Goal: Transaction & Acquisition: Purchase product/service

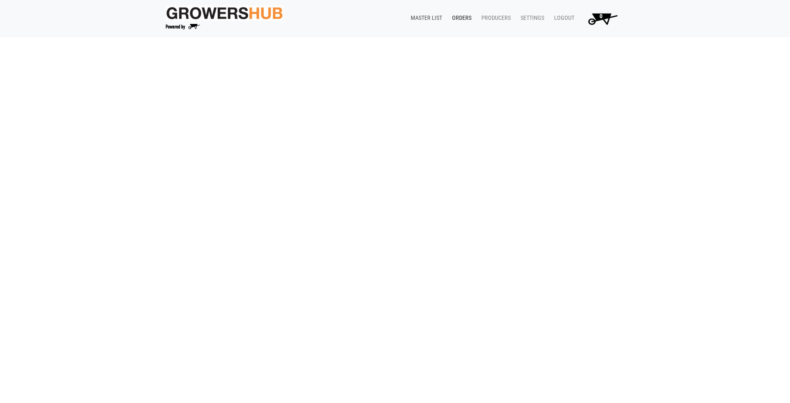
click at [428, 15] on link "Master List" at bounding box center [424, 18] width 41 height 16
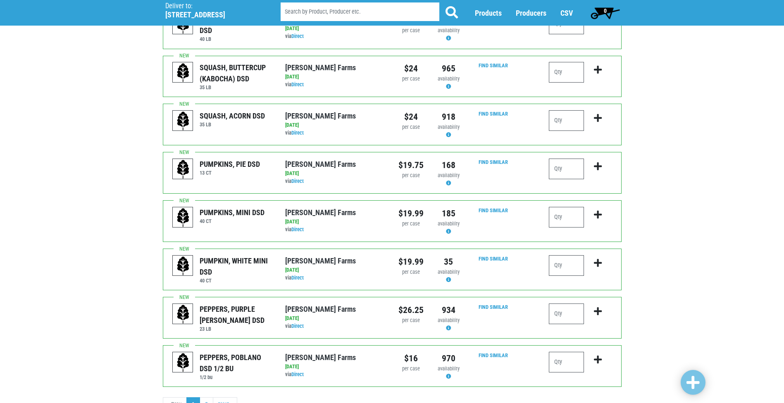
scroll to position [718, 0]
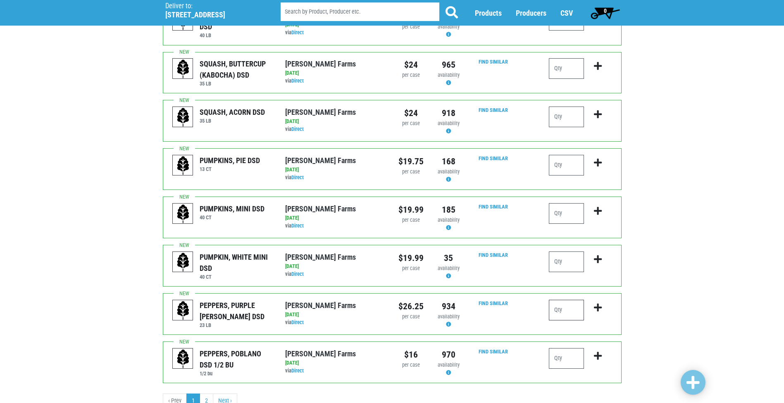
click at [562, 300] on input "number" at bounding box center [566, 310] width 35 height 21
type input "1"
click at [597, 303] on icon "submit" at bounding box center [598, 307] width 8 height 9
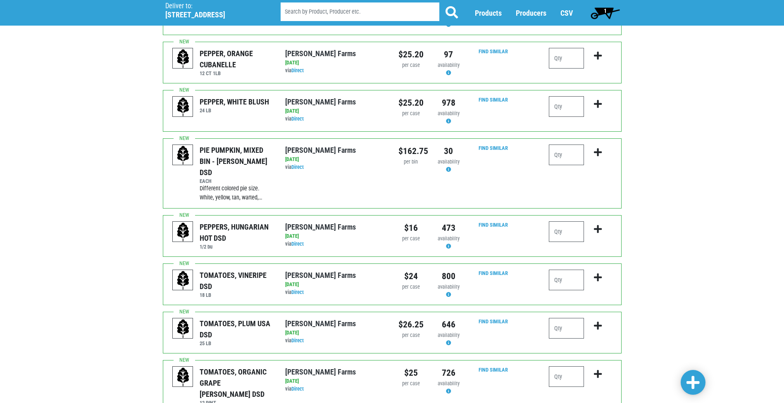
scroll to position [16, 0]
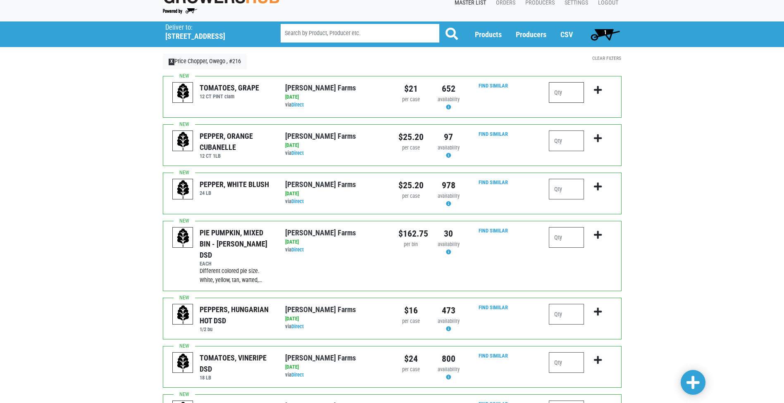
click at [565, 98] on input "number" at bounding box center [566, 92] width 35 height 21
type input "3"
click at [596, 89] on icon "submit" at bounding box center [598, 90] width 8 height 9
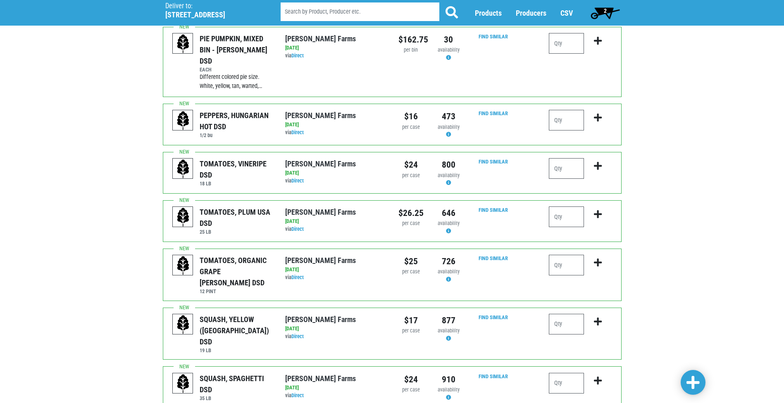
scroll to position [264, 0]
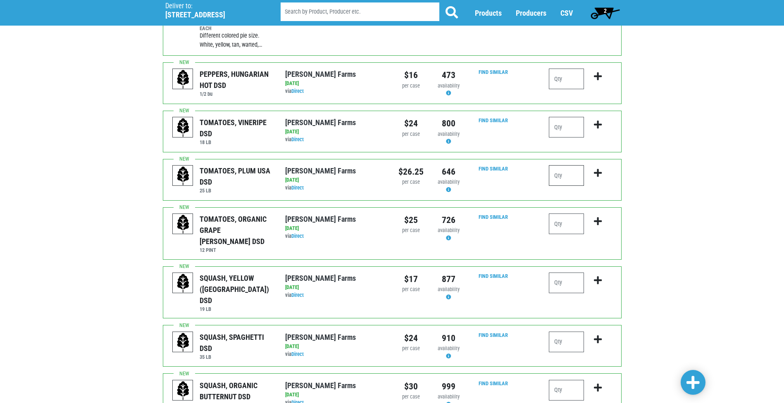
click at [565, 165] on input "number" at bounding box center [566, 175] width 35 height 21
type input "1"
click at [597, 169] on icon "submit" at bounding box center [598, 173] width 8 height 9
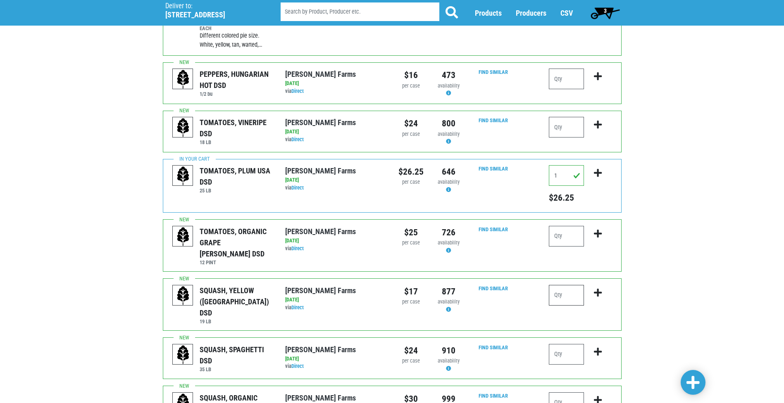
click at [572, 285] on input "number" at bounding box center [566, 295] width 35 height 21
type input "1"
click at [600, 289] on icon "submit" at bounding box center [598, 293] width 8 height 9
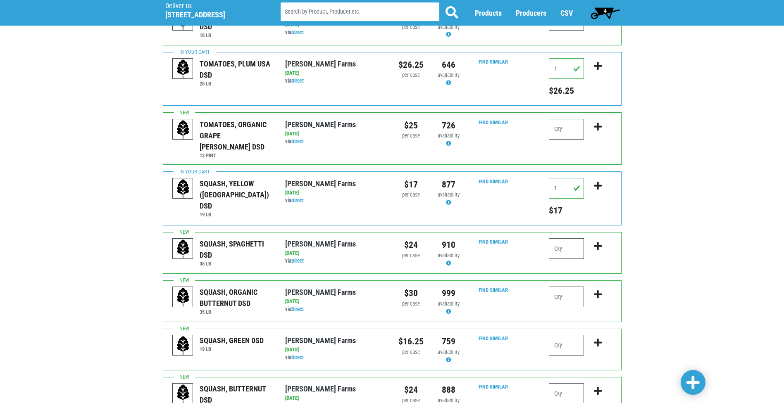
scroll to position [388, 0]
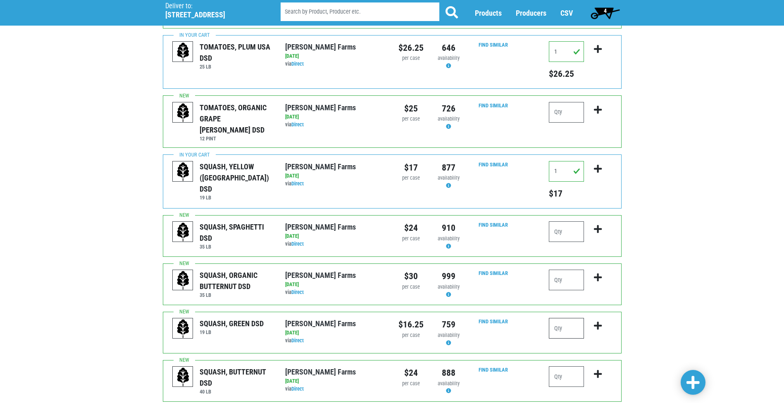
click at [564, 318] on input "number" at bounding box center [566, 328] width 35 height 21
type input "1"
click at [599, 322] on icon "submit" at bounding box center [598, 326] width 8 height 9
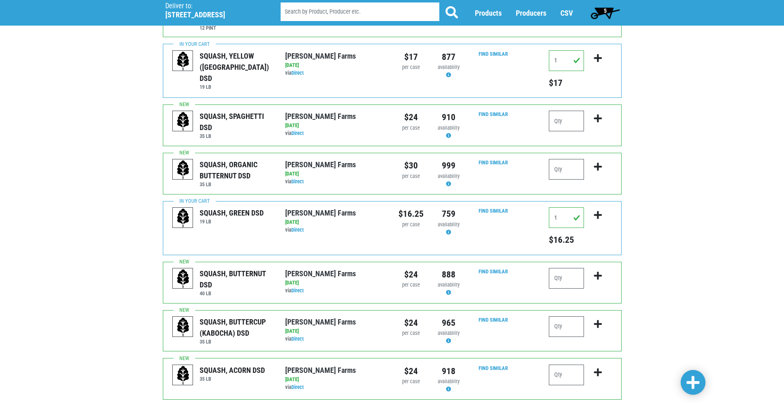
scroll to position [512, 0]
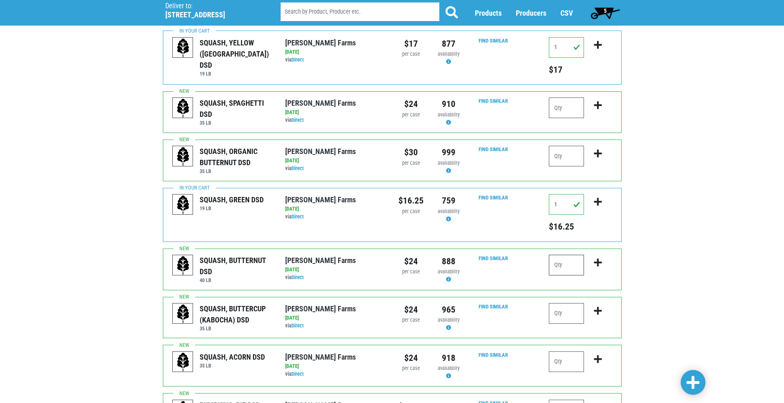
click at [561, 255] on input "number" at bounding box center [566, 265] width 35 height 21
type input "1"
click at [598, 258] on icon "submit" at bounding box center [598, 262] width 8 height 9
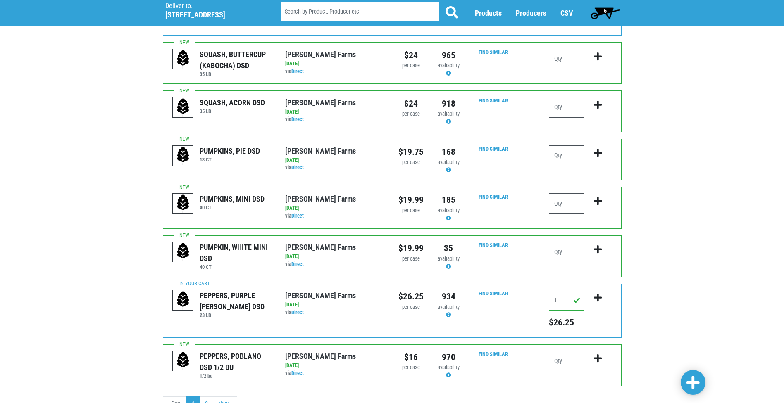
scroll to position [792, 0]
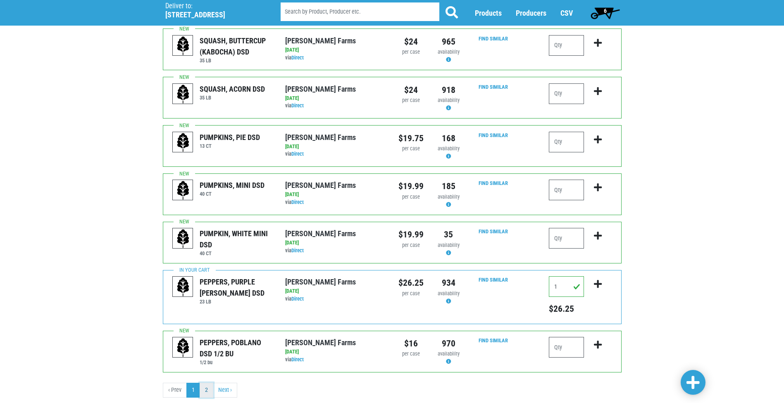
click at [205, 383] on link "2" at bounding box center [207, 390] width 14 height 15
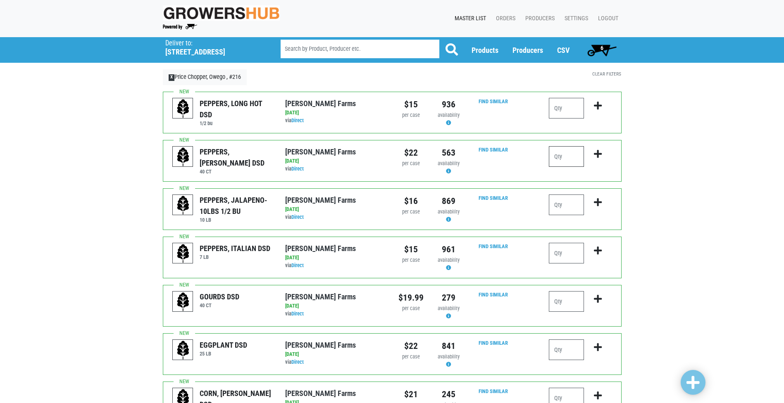
click at [567, 154] on input "number" at bounding box center [566, 156] width 35 height 21
type input "4"
click at [596, 154] on icon "submit" at bounding box center [598, 154] width 8 height 9
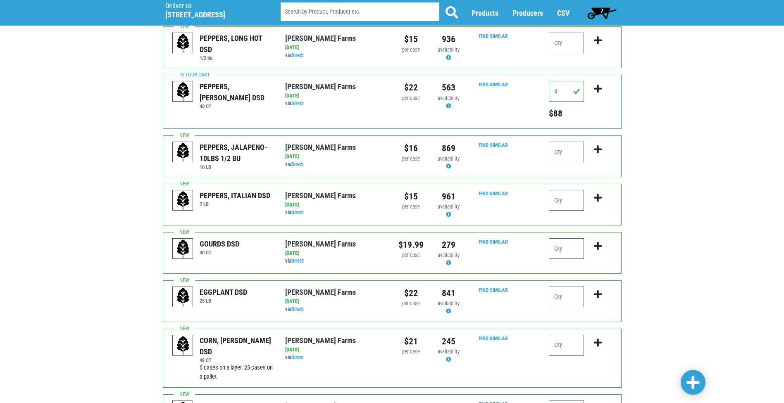
scroll to position [83, 0]
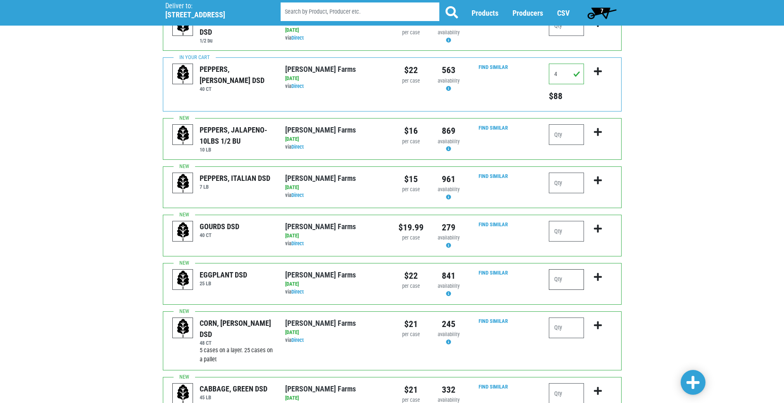
click at [557, 277] on input "number" at bounding box center [566, 279] width 35 height 21
type input "1"
click at [599, 275] on icon "submit" at bounding box center [598, 277] width 8 height 9
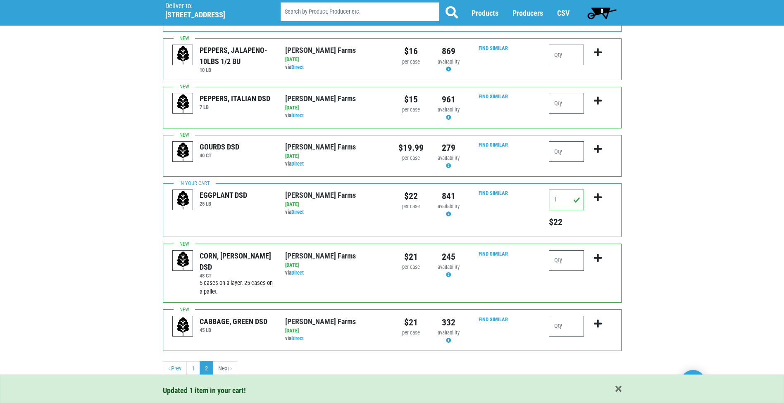
scroll to position [163, 0]
click at [574, 321] on input "number" at bounding box center [566, 326] width 35 height 21
type input "1"
click at [596, 321] on icon "submit" at bounding box center [598, 323] width 8 height 9
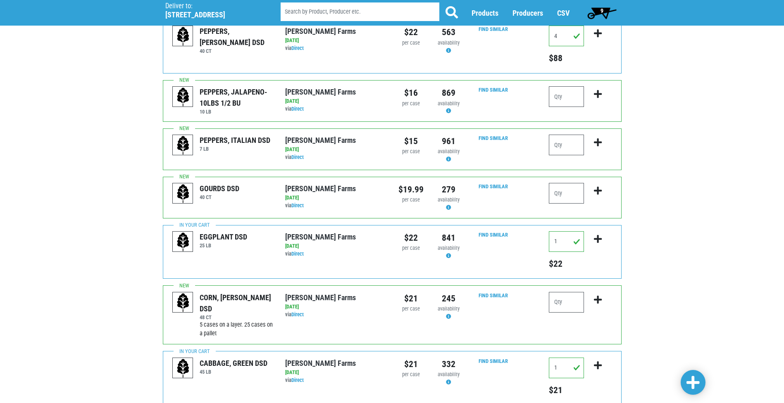
scroll to position [124, 0]
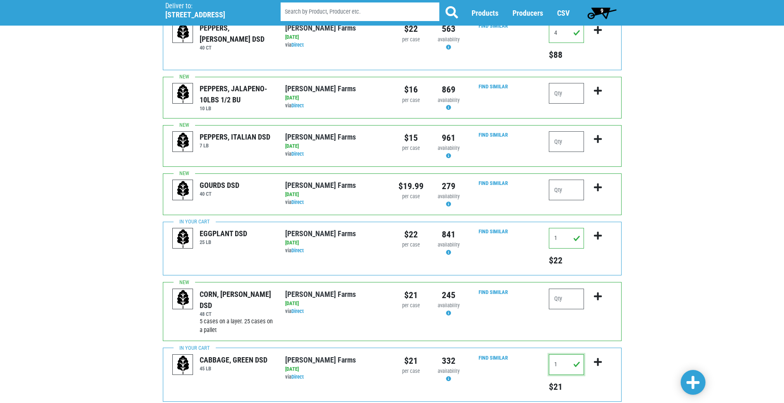
click at [563, 364] on input "1" at bounding box center [566, 365] width 35 height 21
type input "0"
click at [598, 363] on icon "submit" at bounding box center [598, 362] width 8 height 9
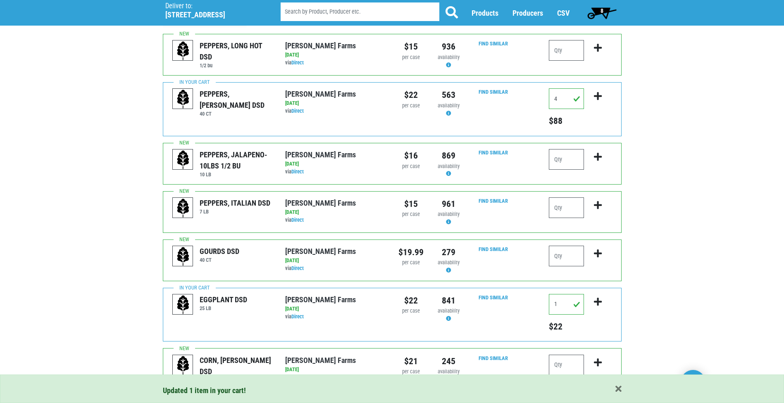
scroll to position [41, 0]
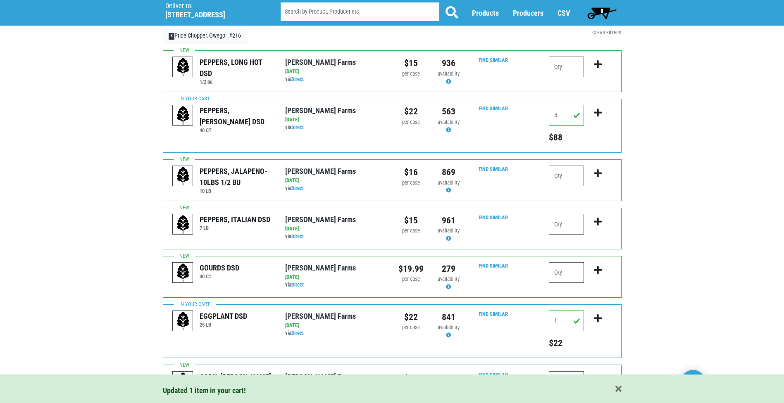
click at [605, 12] on span "8" at bounding box center [602, 13] width 37 height 17
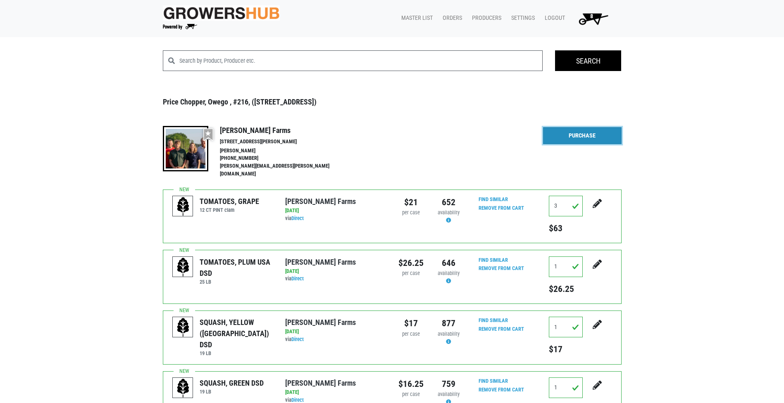
click at [584, 141] on link "Purchase" at bounding box center [582, 135] width 79 height 17
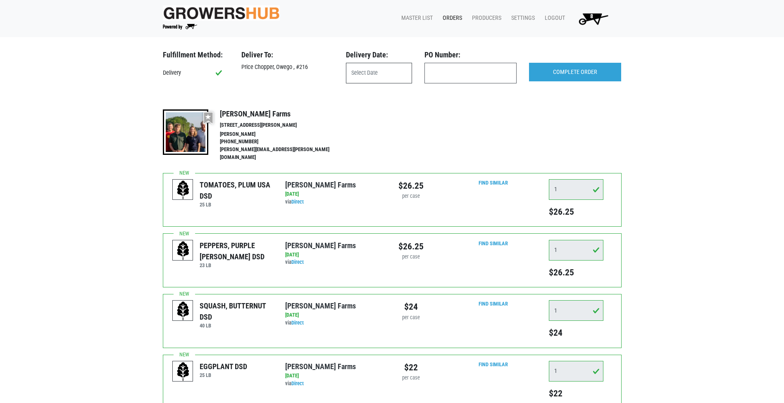
click at [346, 65] on input "text" at bounding box center [379, 73] width 66 height 21
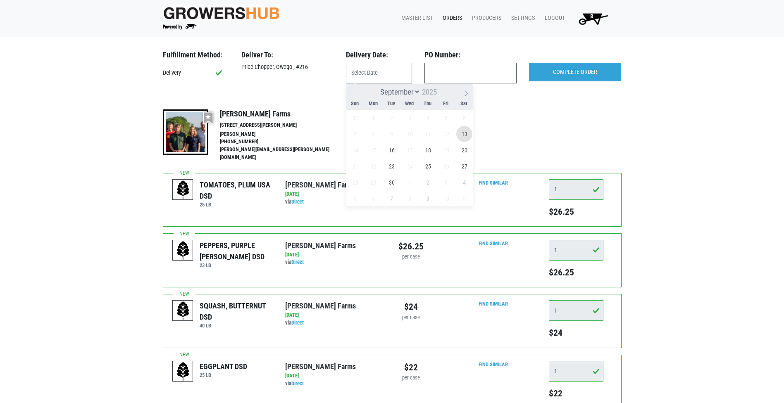
click at [468, 132] on span "13" at bounding box center [464, 134] width 16 height 16
type input "2025-09-13"
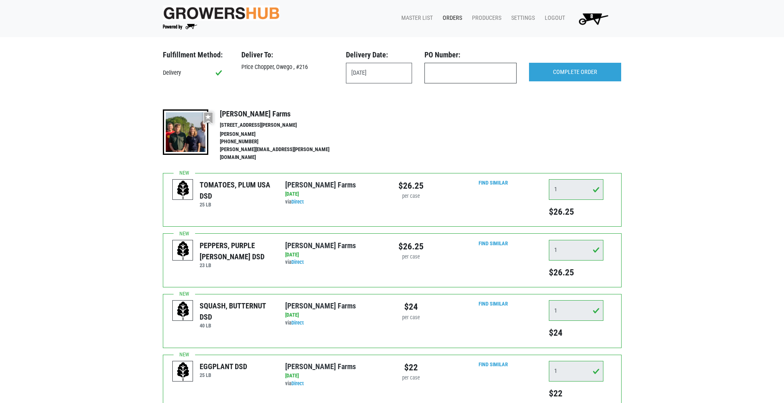
click at [457, 73] on input "text" at bounding box center [470, 73] width 92 height 21
type input "produce"
click at [566, 72] on input "COMPLETE ORDER" at bounding box center [575, 72] width 92 height 19
